Goal: Browse casually: Explore the website without a specific task or goal

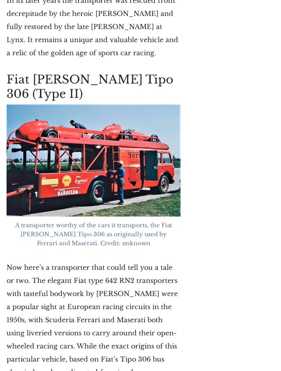
scroll to position [1929, 0]
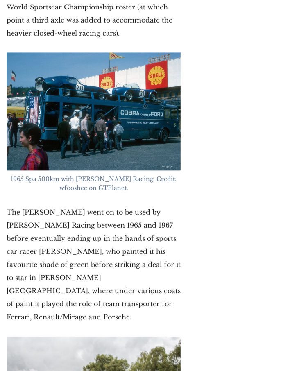
scroll to position [2606, 0]
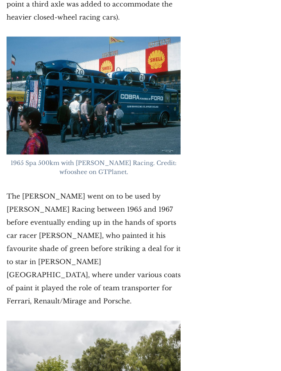
scroll to position [2622, 0]
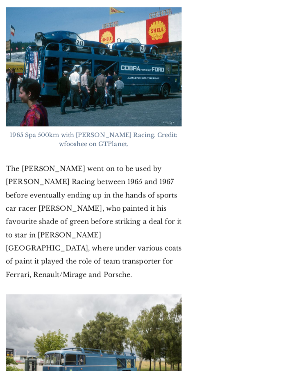
scroll to position [2646, 0]
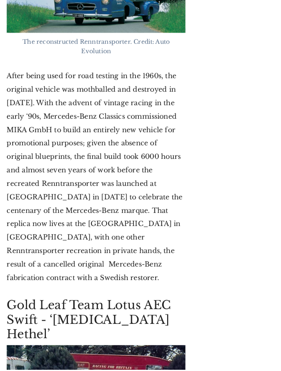
scroll to position [4417, 0]
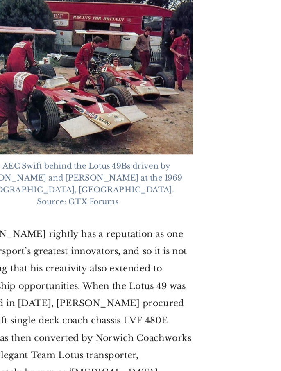
scroll to position [4699, 0]
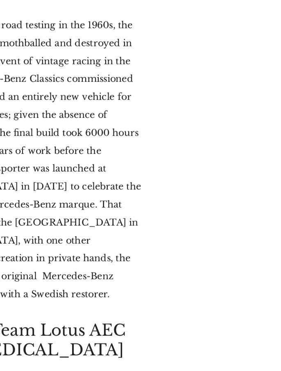
scroll to position [4473, 0]
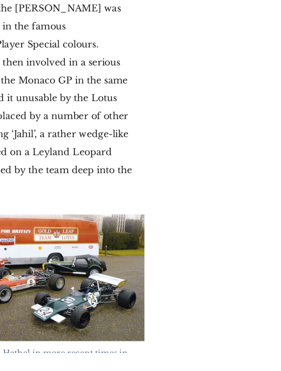
scroll to position [5309, 0]
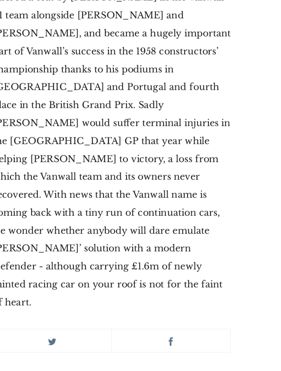
scroll to position [6390, 0]
